Goal: Information Seeking & Learning: Learn about a topic

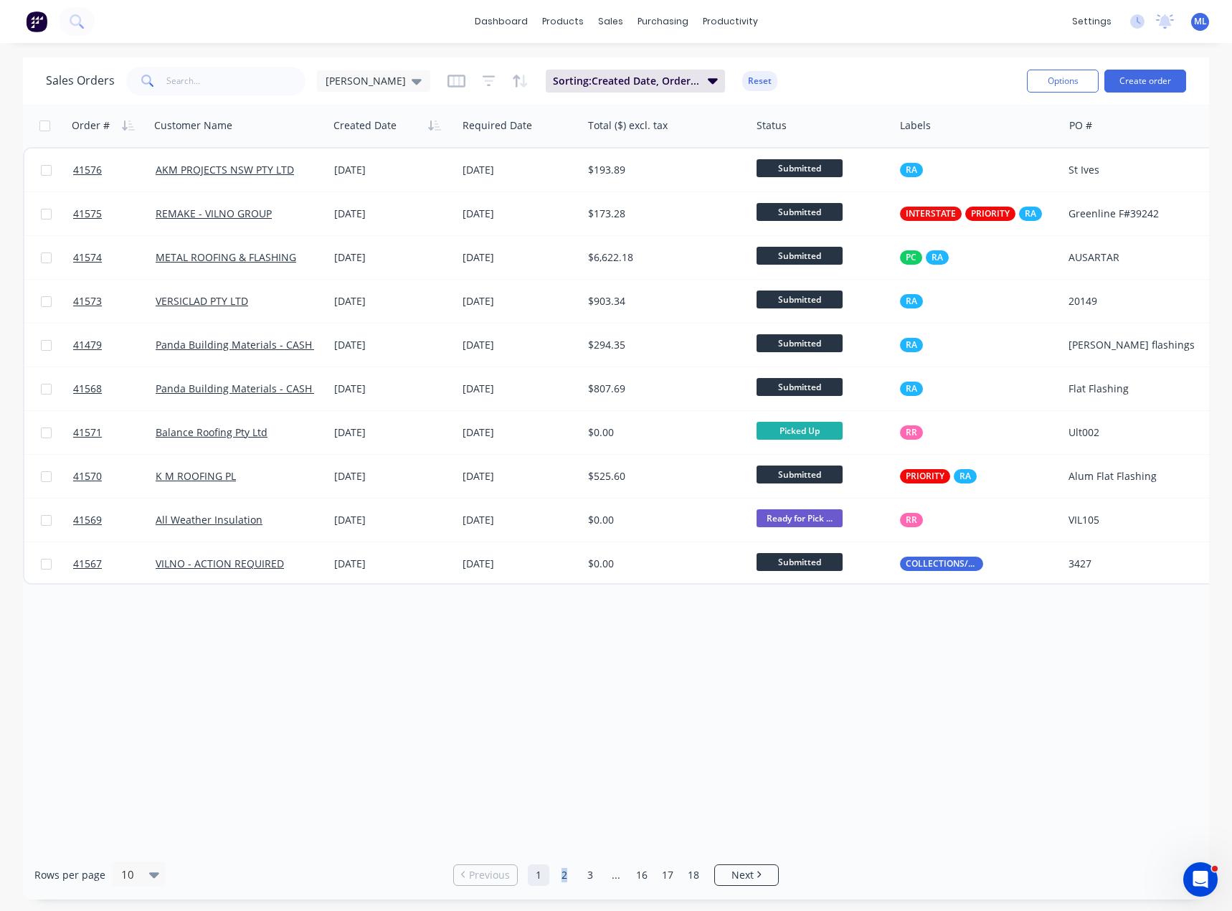
click at [564, 879] on link "2" at bounding box center [565, 875] width 22 height 22
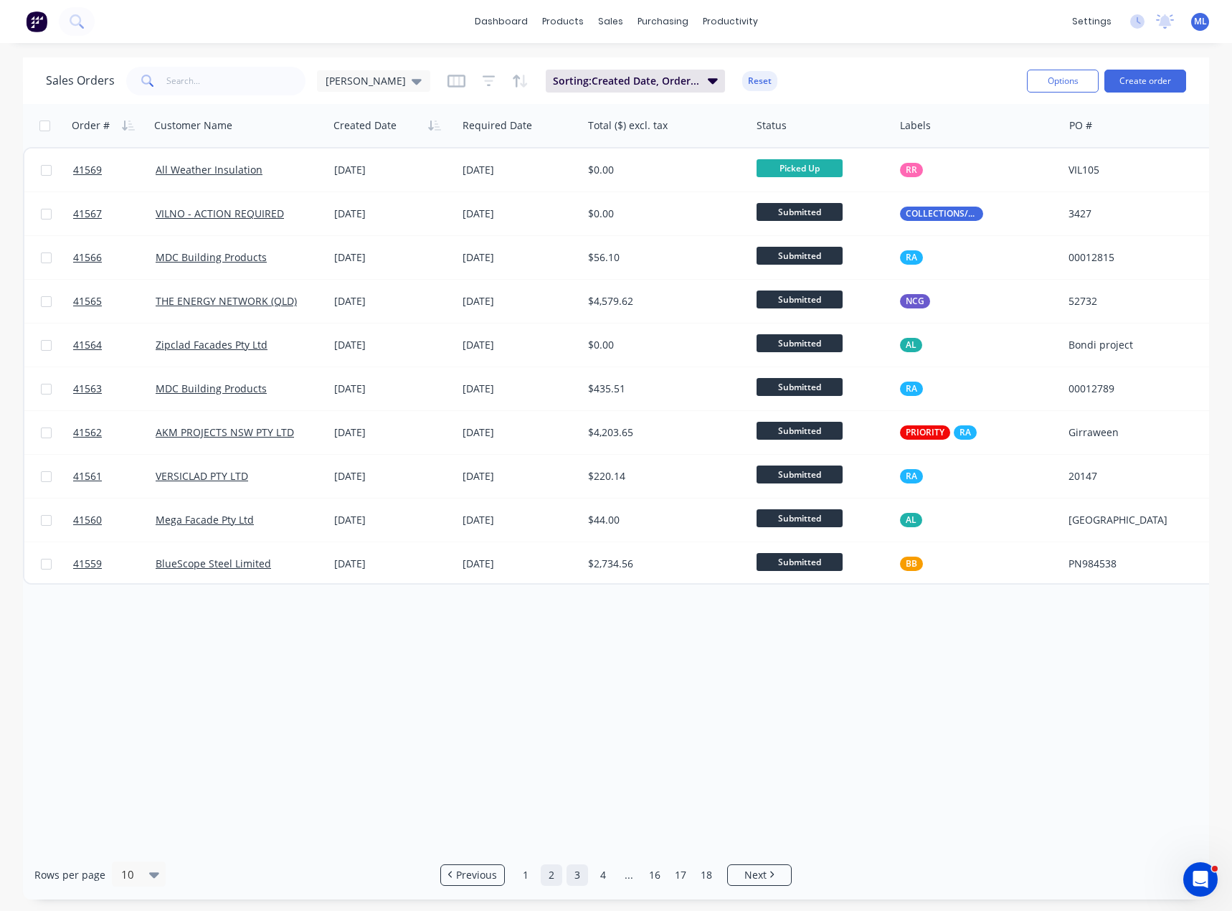
click at [586, 871] on link "3" at bounding box center [578, 875] width 22 height 22
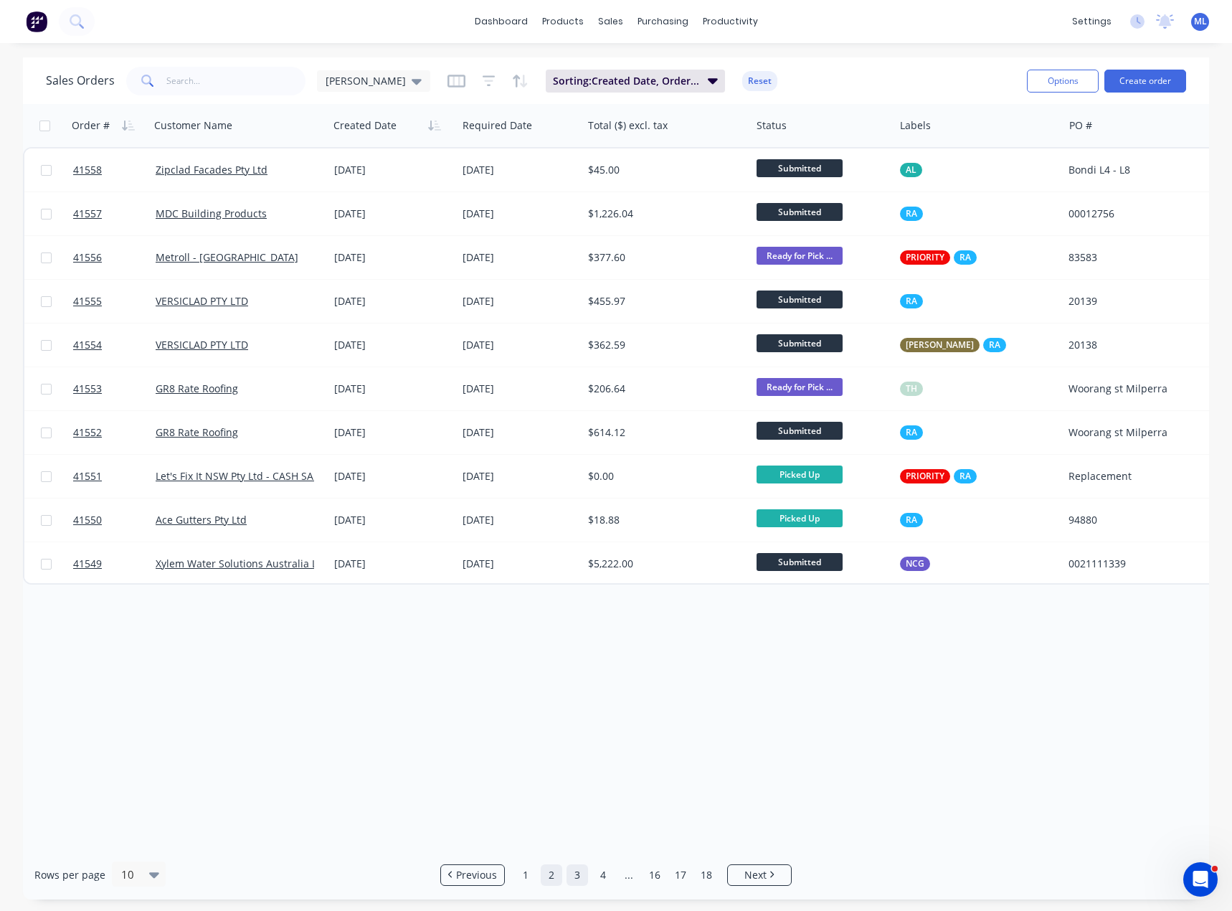
click at [557, 883] on link "2" at bounding box center [552, 875] width 22 height 22
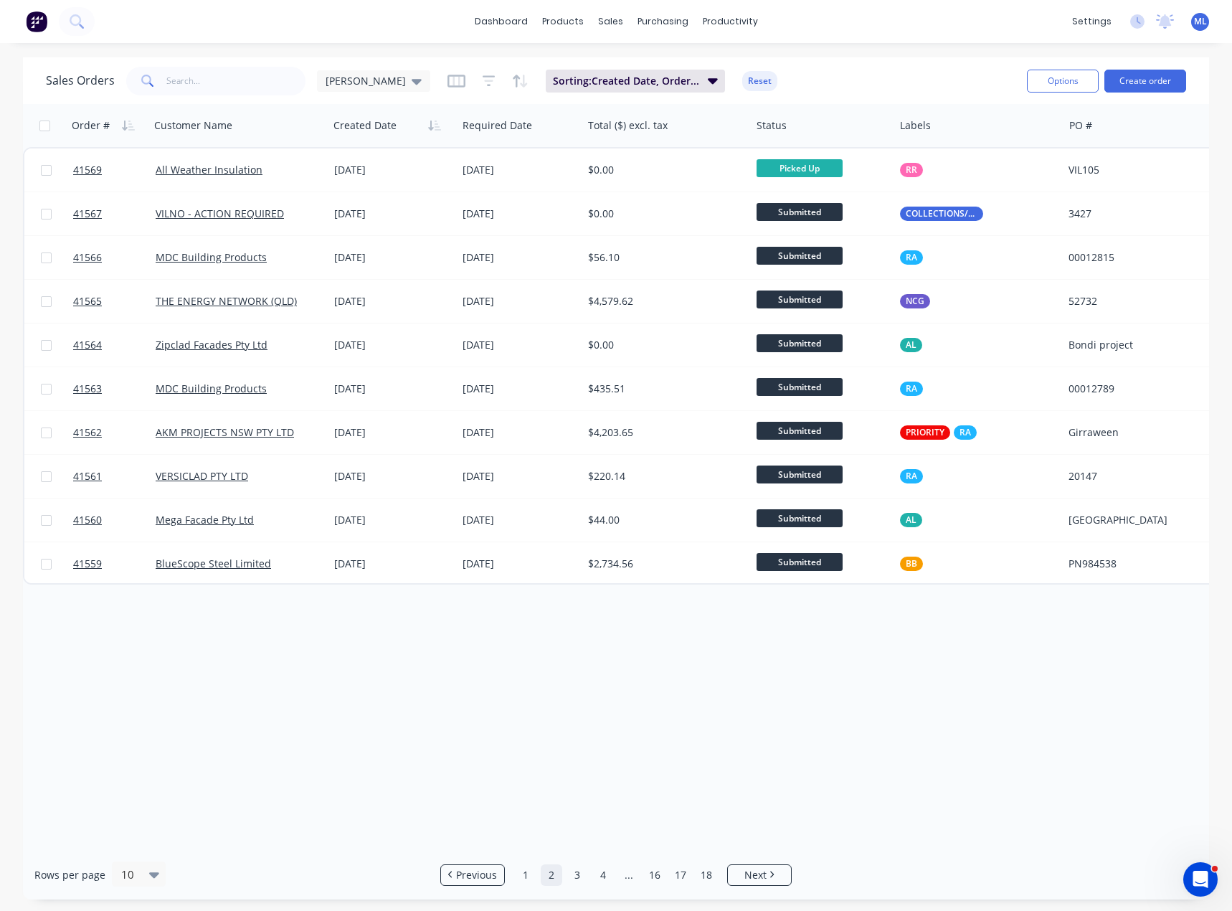
click at [521, 875] on link "1" at bounding box center [526, 875] width 22 height 22
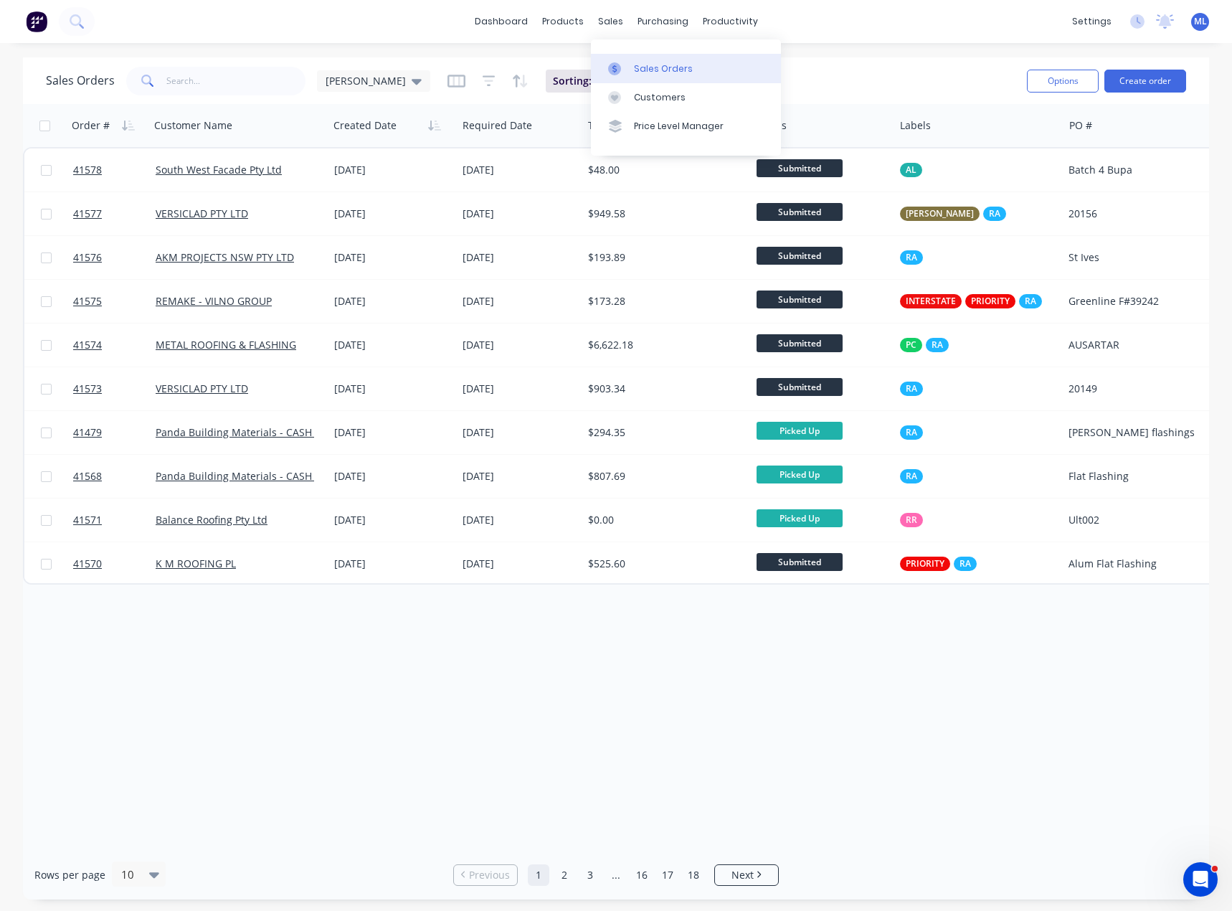
click at [638, 67] on div "Sales Orders" at bounding box center [663, 68] width 59 height 13
click at [452, 656] on div "Order # Customer Name Created Date Required Date Total ($) excl. tax Status Lab…" at bounding box center [616, 477] width 1186 height 746
click at [593, 75] on div "Product Catalogue" at bounding box center [626, 68] width 89 height 13
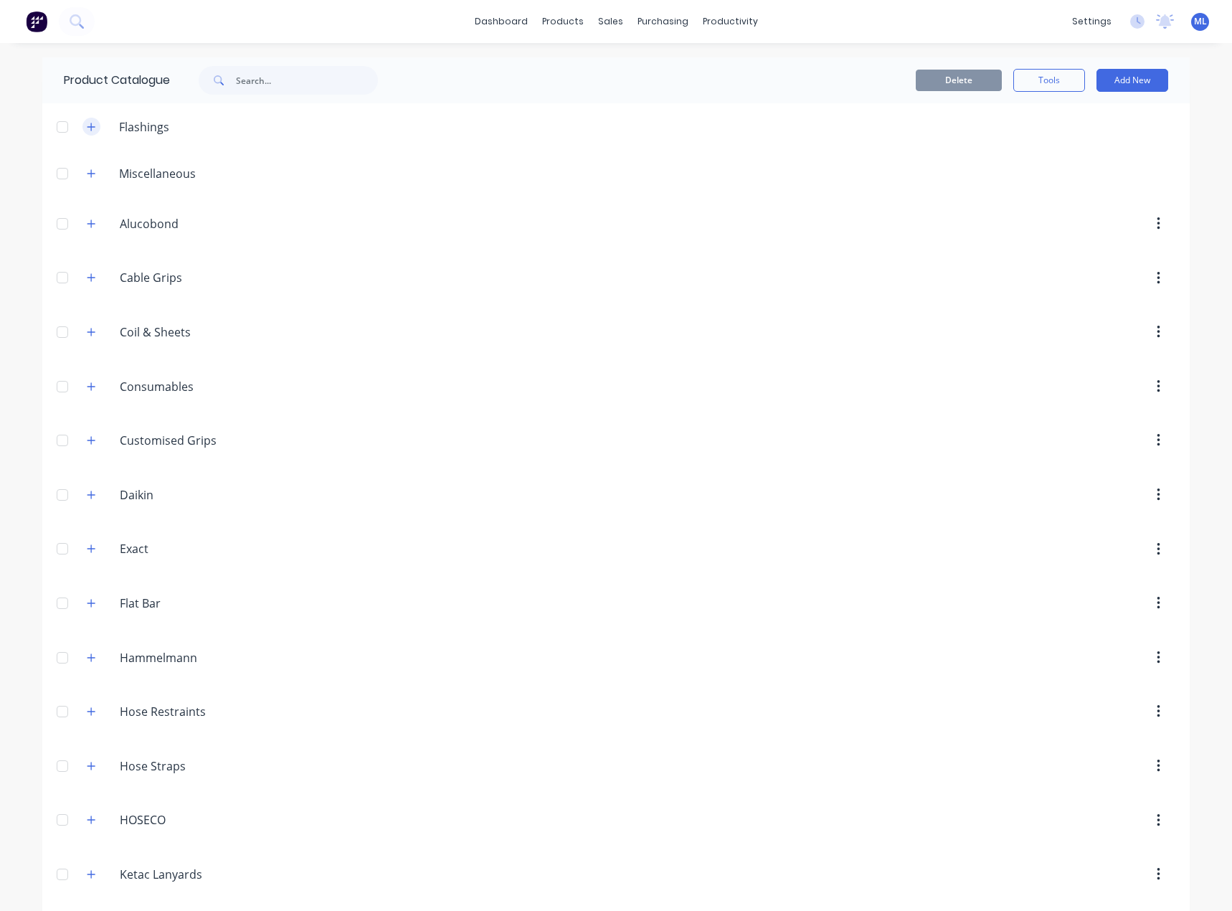
click at [88, 126] on icon "button" at bounding box center [92, 127] width 8 height 8
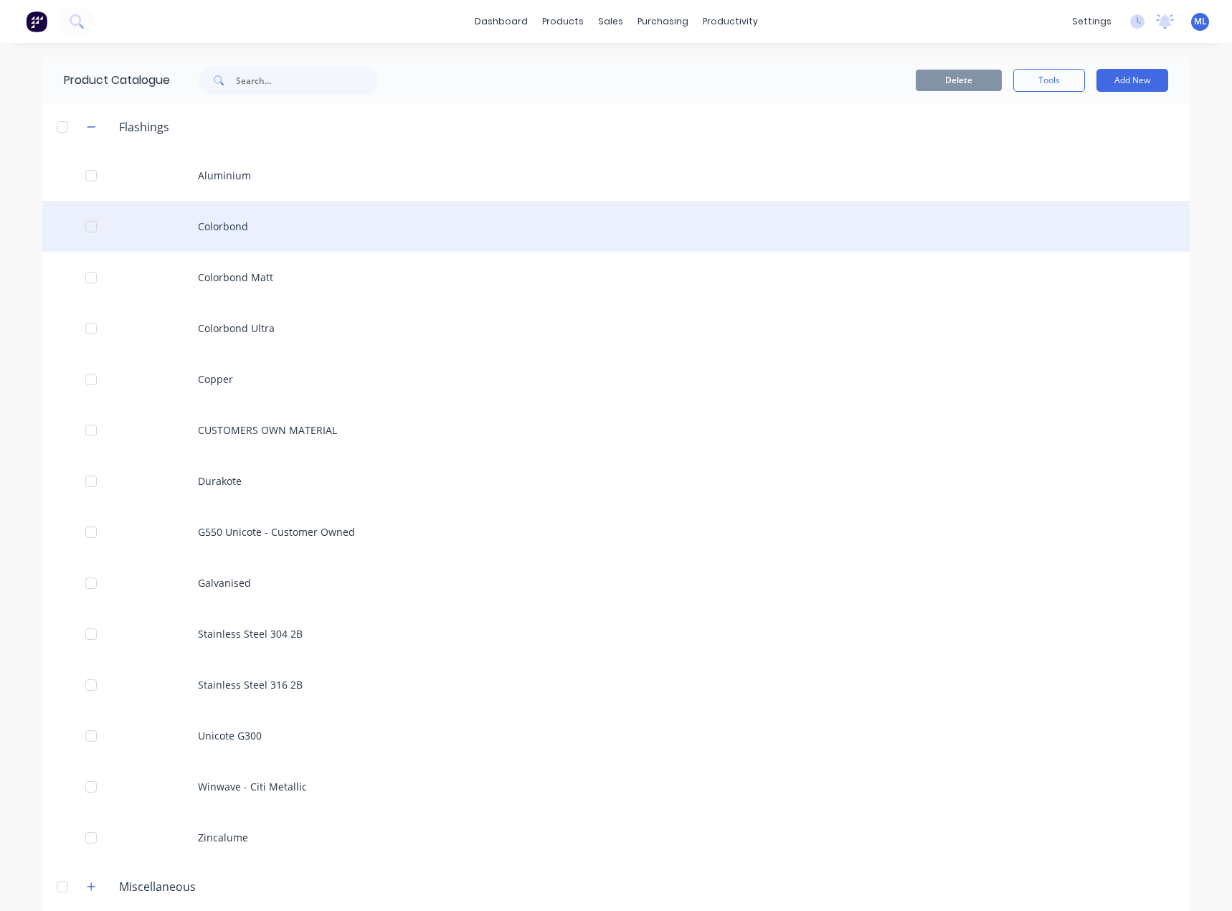
click at [237, 230] on div "Colorbond" at bounding box center [616, 226] width 1148 height 51
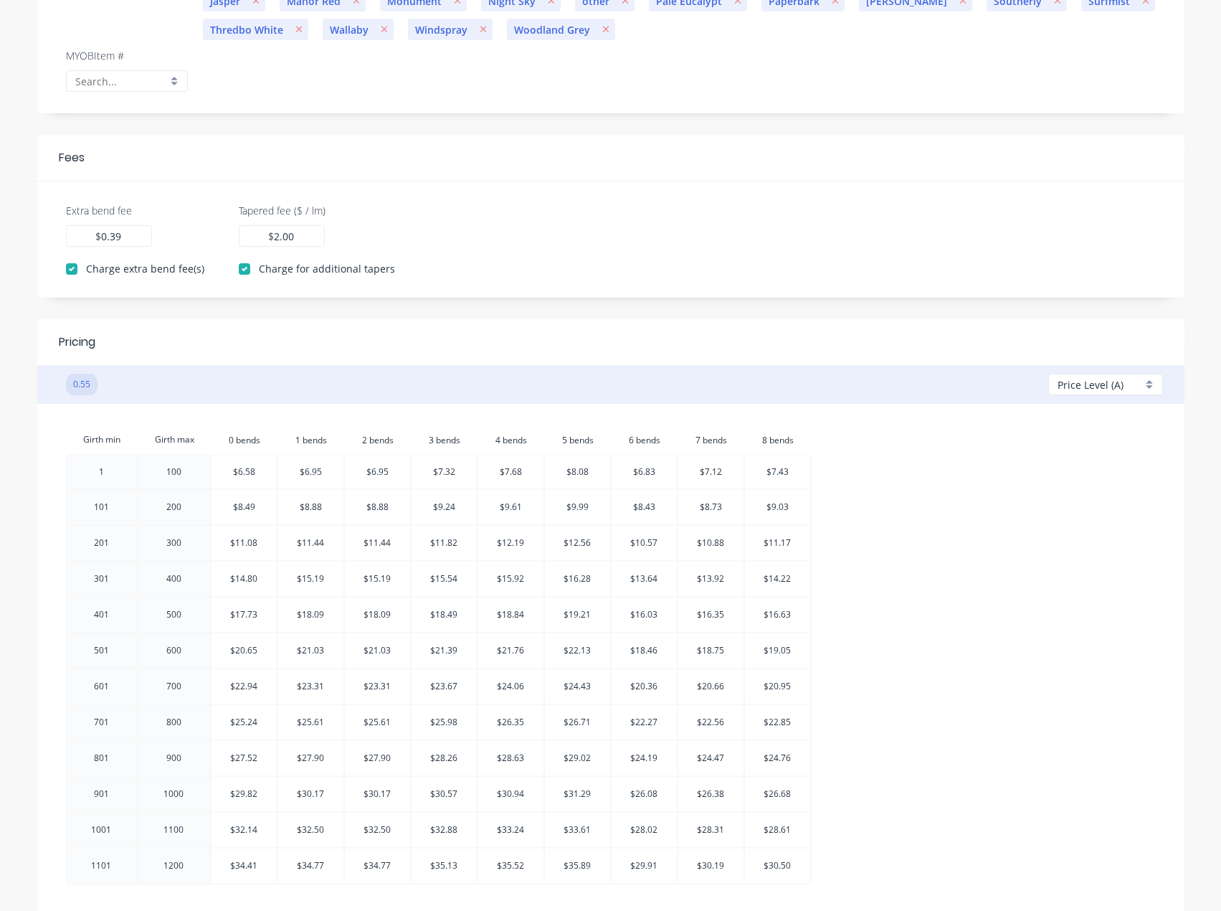
scroll to position [72, 0]
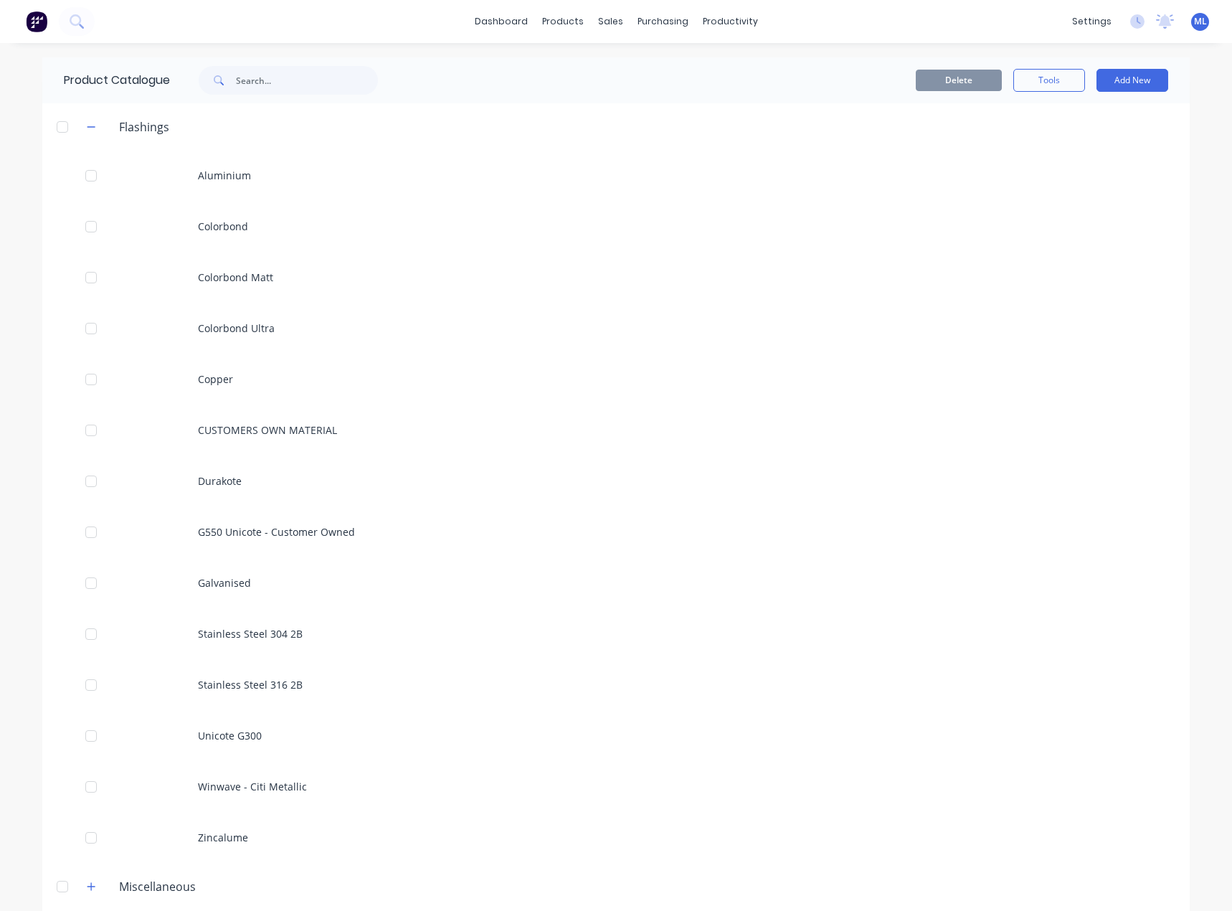
click at [96, 128] on div "Flashings" at bounding box center [127, 127] width 105 height 18
click at [90, 128] on icon "button" at bounding box center [91, 127] width 9 height 10
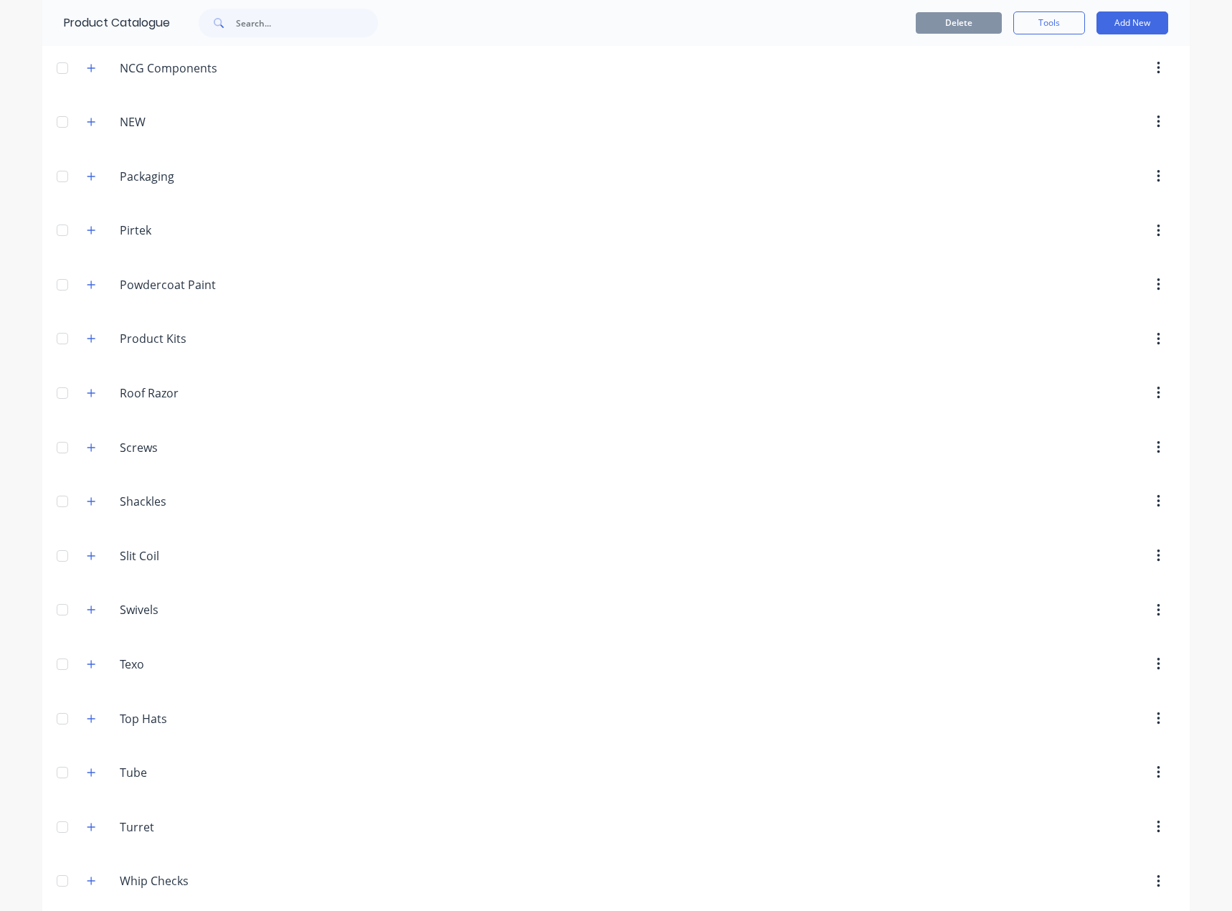
scroll to position [927, 0]
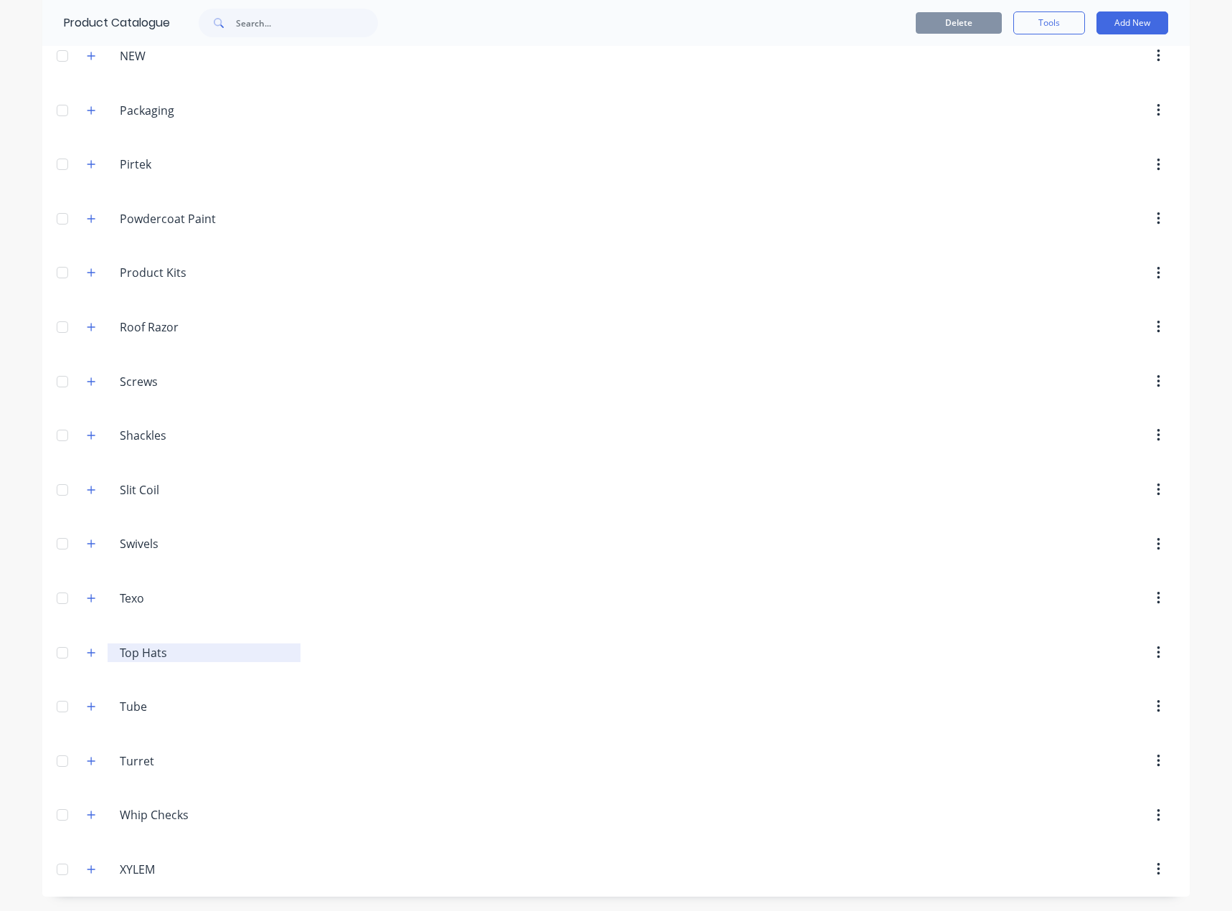
click at [131, 657] on input "Top Hats" at bounding box center [205, 652] width 170 height 17
click at [87, 657] on icon "button" at bounding box center [91, 653] width 9 height 10
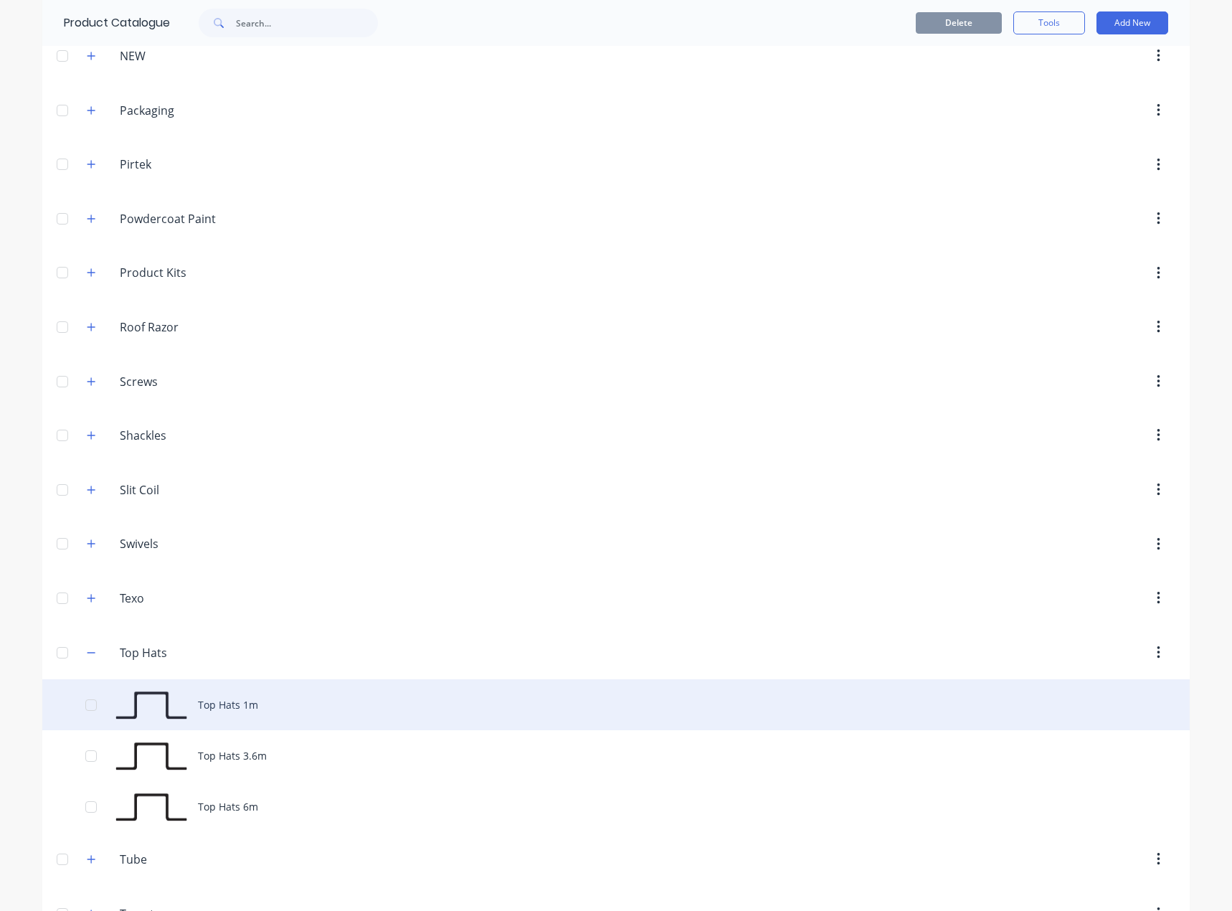
click at [224, 714] on div "Top Hats 1m" at bounding box center [616, 704] width 1148 height 51
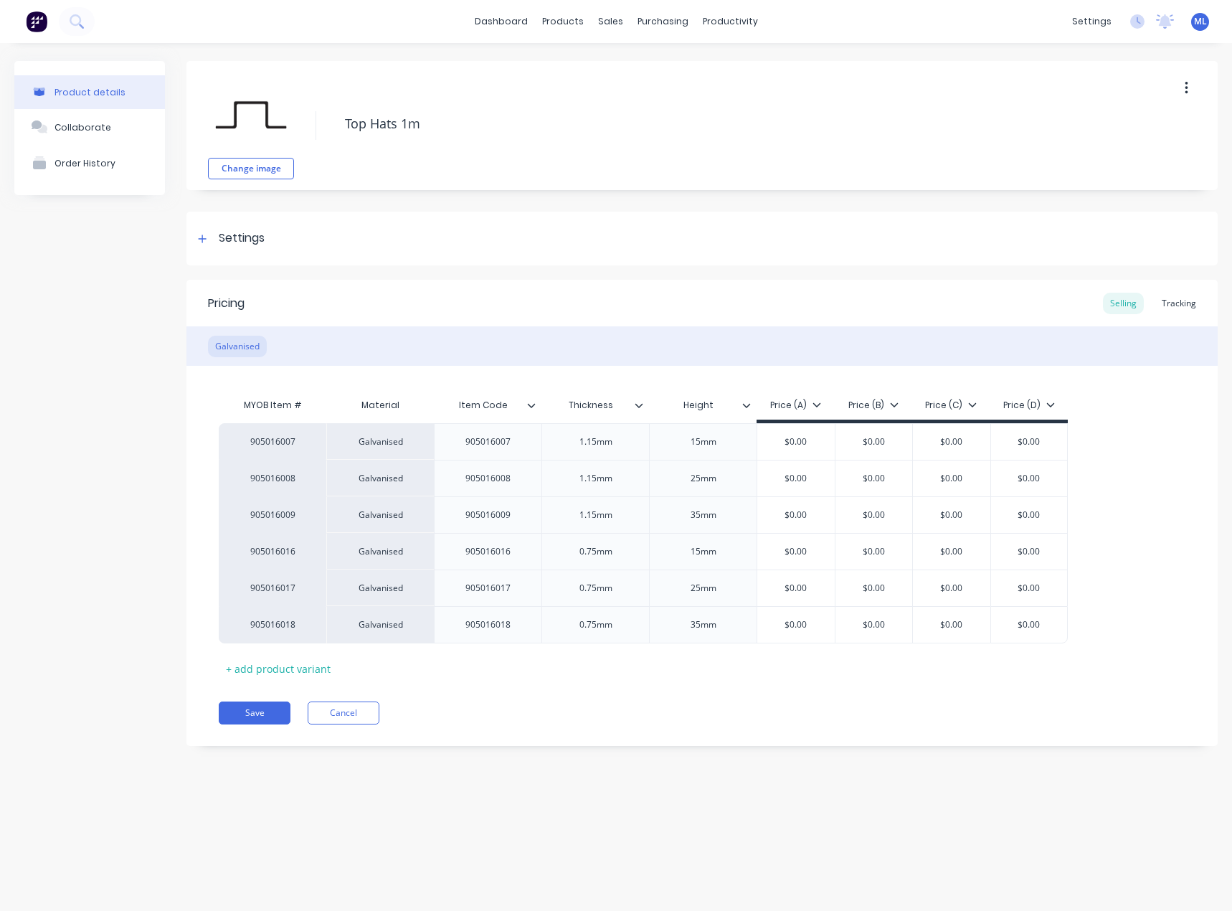
type textarea "x"
click at [356, 714] on button "Cancel" at bounding box center [344, 712] width 72 height 23
